Goal: Information Seeking & Learning: Check status

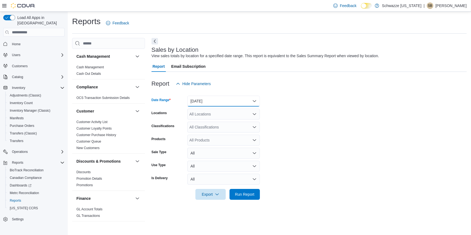
click at [224, 102] on button "[DATE]" at bounding box center [223, 101] width 73 height 11
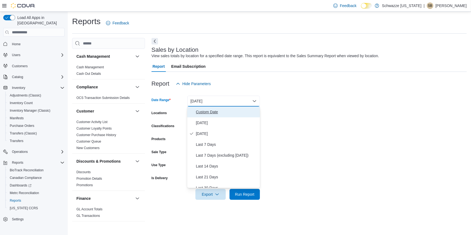
click at [210, 111] on span "Custom Date" at bounding box center [227, 112] width 62 height 7
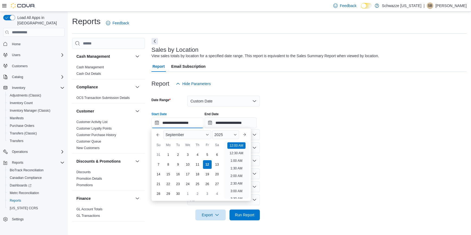
click at [195, 124] on input "**********" at bounding box center [178, 122] width 52 height 11
click at [171, 154] on div "1" at bounding box center [167, 154] width 9 height 9
type input "**********"
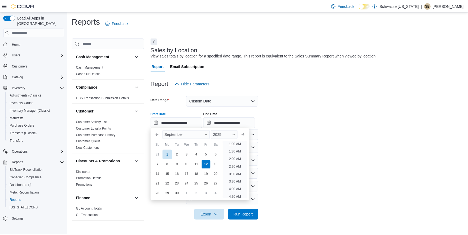
scroll to position [1, 0]
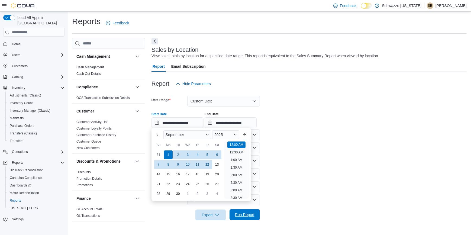
click at [242, 215] on span "Run Report" at bounding box center [245, 214] width 20 height 5
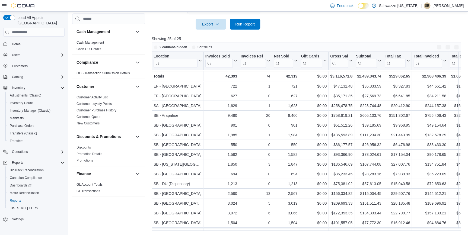
scroll to position [191, 0]
click at [459, 47] on button "Enter fullscreen" at bounding box center [456, 47] width 7 height 7
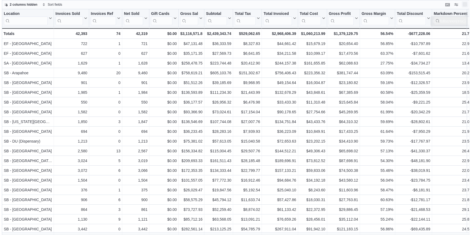
scroll to position [0, 0]
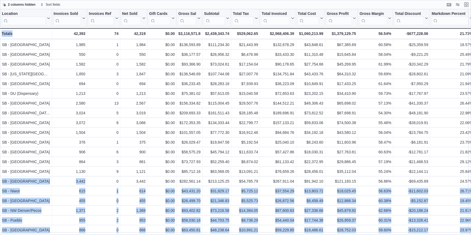
drag, startPoint x: 53, startPoint y: 232, endPoint x: 60, endPoint y: 234, distance: 6.8
click at [60, 234] on div "Location Click to view column header actions Invoices Sold Click to view column…" at bounding box center [235, 122] width 471 height 226
